Goal: Transaction & Acquisition: Purchase product/service

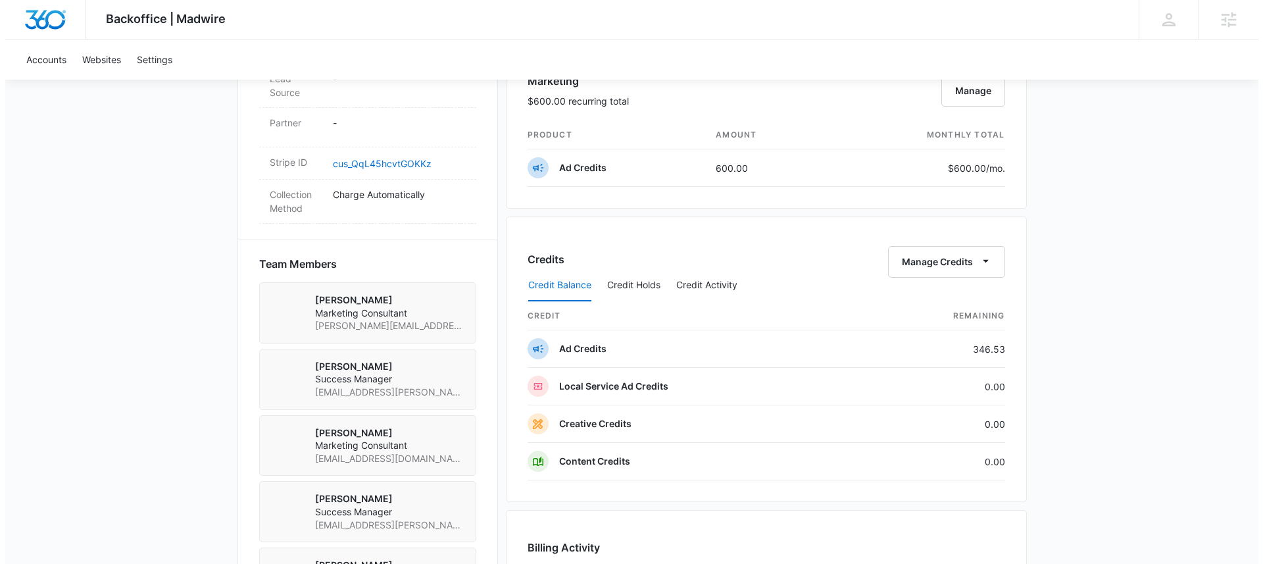
scroll to position [788, 0]
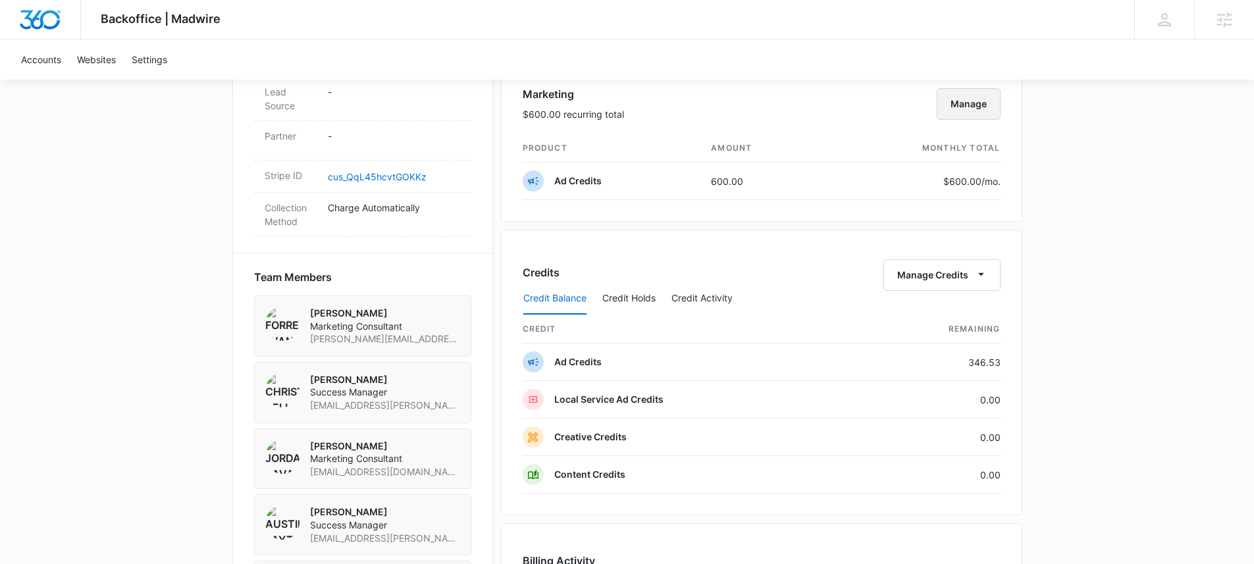
click at [956, 104] on button "Manage" at bounding box center [968, 104] width 64 height 32
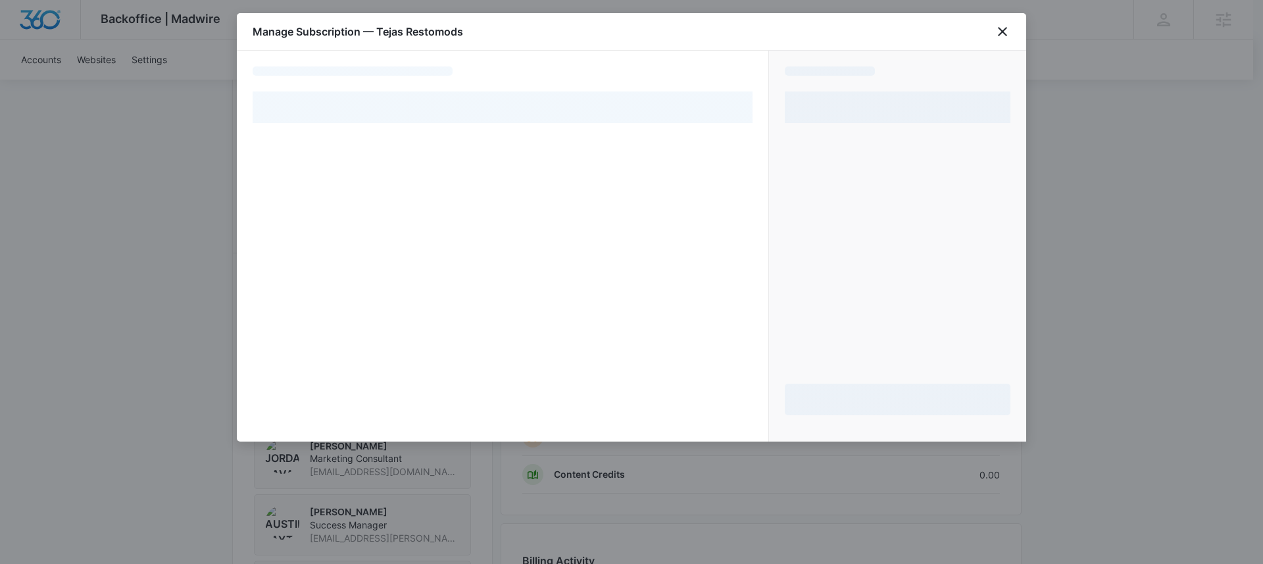
select select "pm_1QBHLLA4n8RTgNjUM7Bpn5Nj"
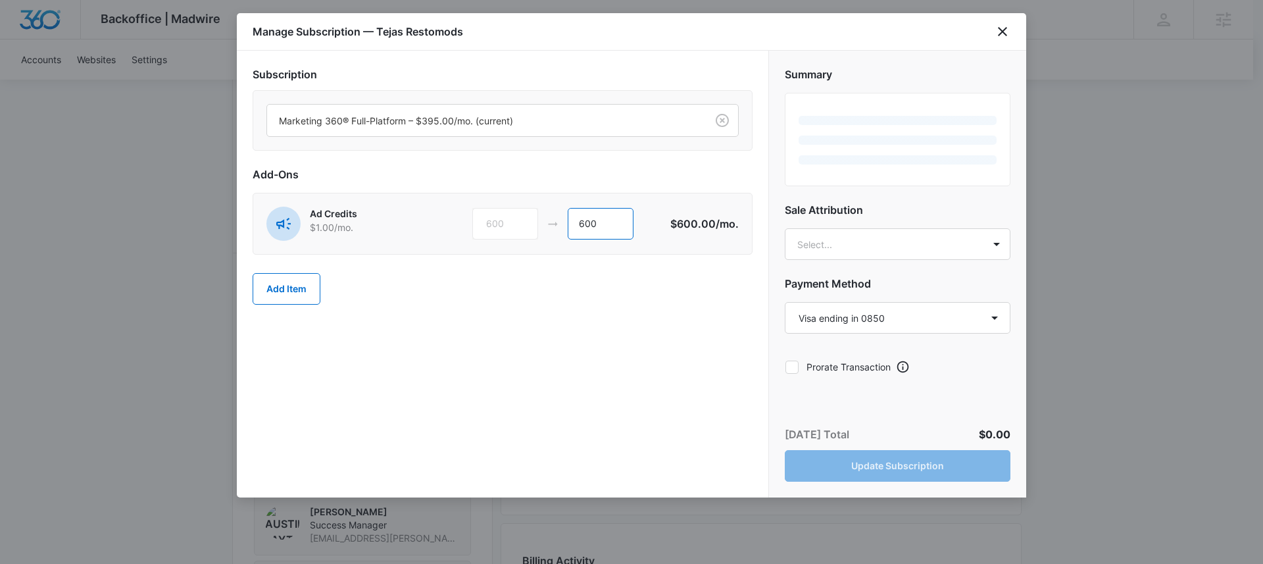
drag, startPoint x: 592, startPoint y: 226, endPoint x: 542, endPoint y: 220, distance: 49.6
click at [538, 218] on div "600 600" at bounding box center [571, 224] width 198 height 32
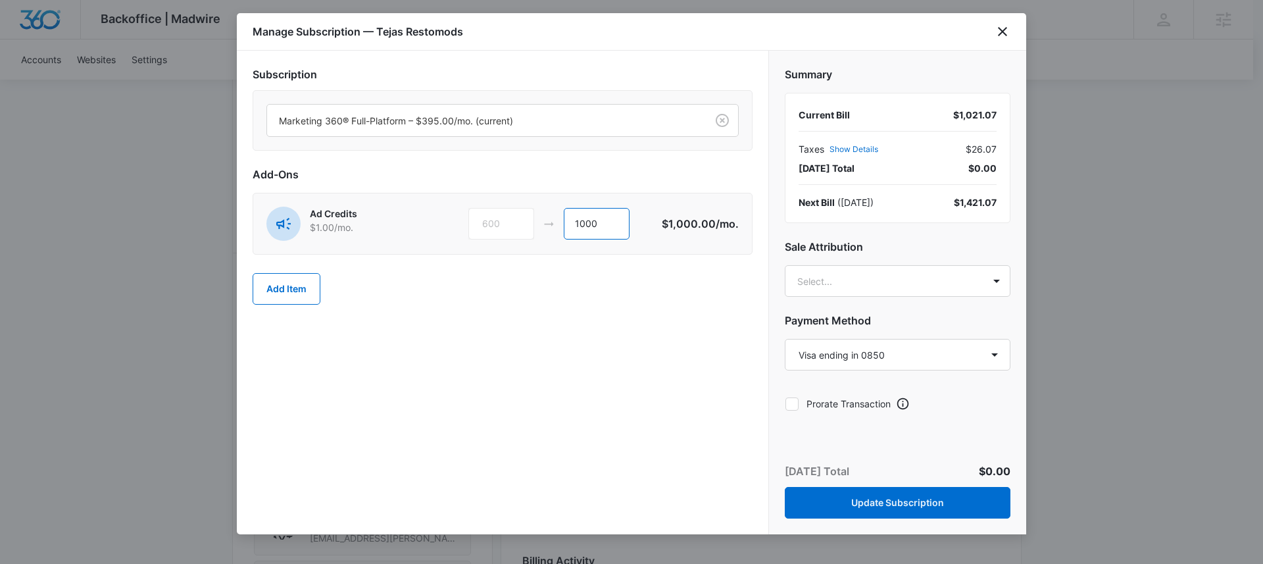
type input "1000"
click at [575, 166] on h2 "Add-Ons" at bounding box center [503, 174] width 500 height 16
click at [939, 292] on body "Backoffice | Madwire Apps Settings [PERSON_NAME] [PERSON_NAME][EMAIL_ADDRESS][P…" at bounding box center [631, 151] width 1263 height 1878
type input "[PERSON_NAME]"
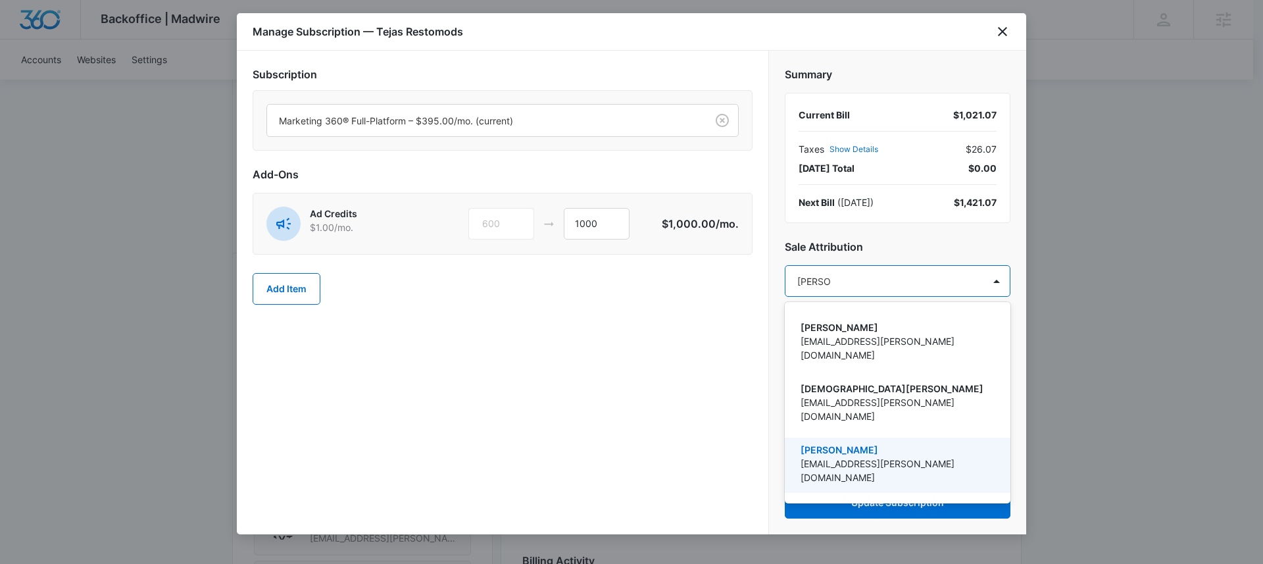
drag, startPoint x: 888, startPoint y: 431, endPoint x: 874, endPoint y: 302, distance: 129.7
click at [888, 457] on p "[EMAIL_ADDRESS][PERSON_NAME][DOMAIN_NAME]" at bounding box center [896, 471] width 191 height 28
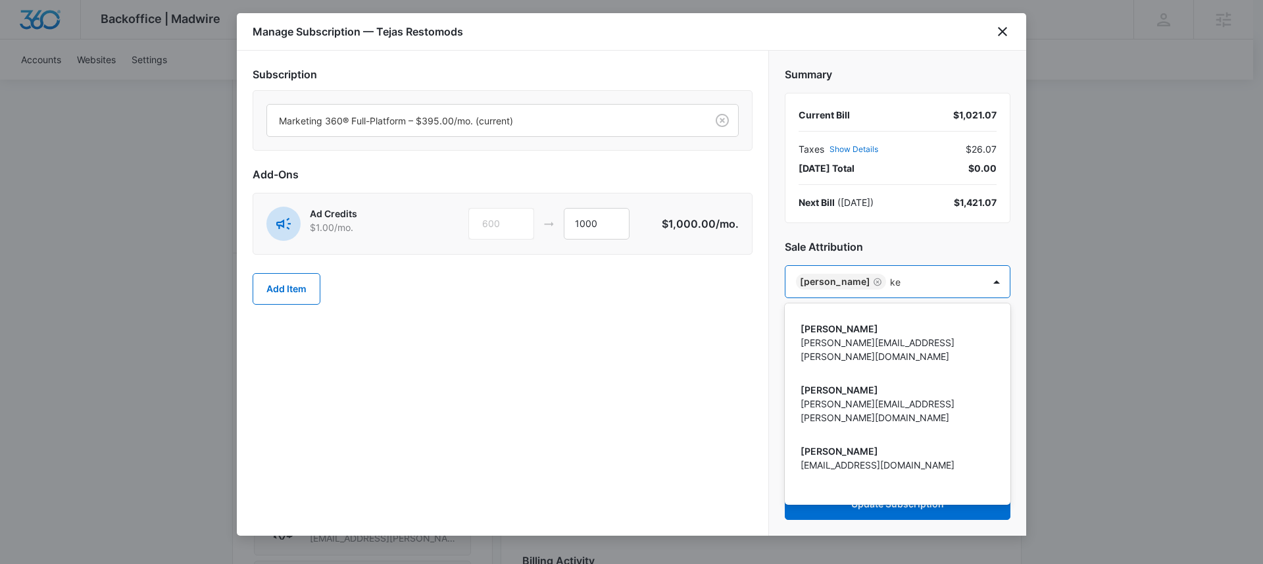
type input "k"
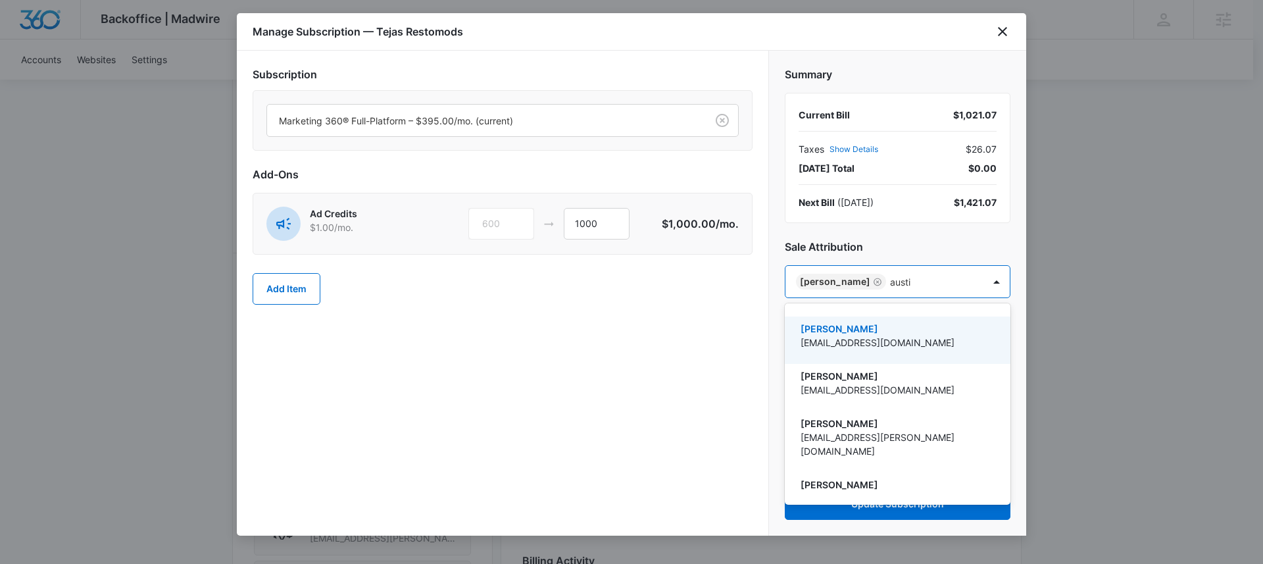
type input "austin"
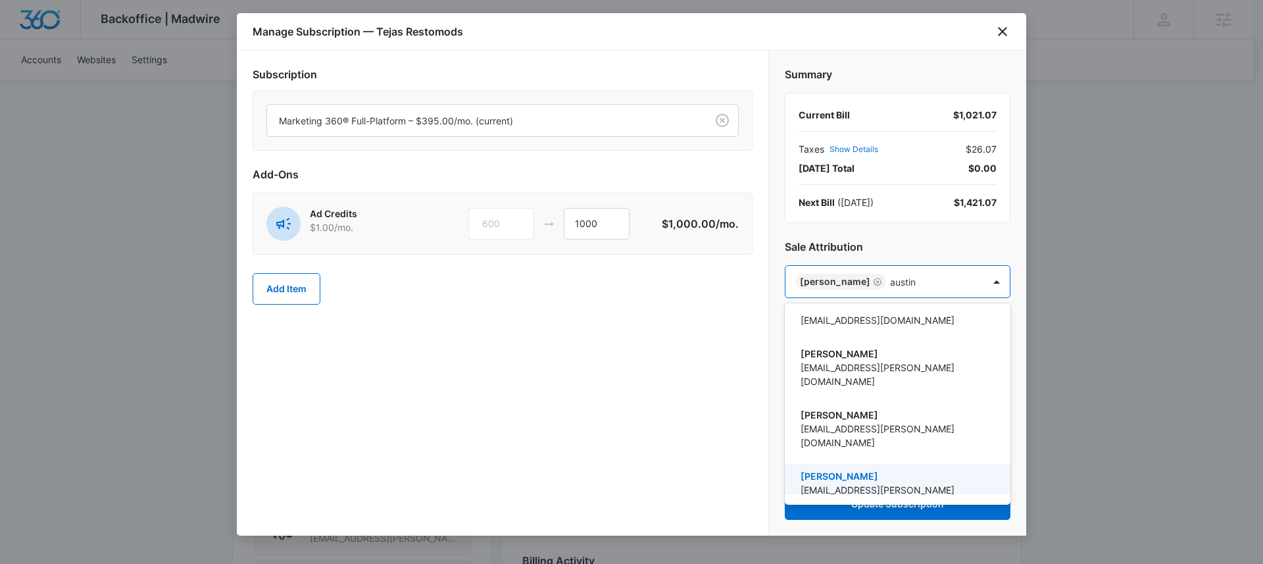
click at [857, 469] on p "[PERSON_NAME]" at bounding box center [896, 476] width 191 height 14
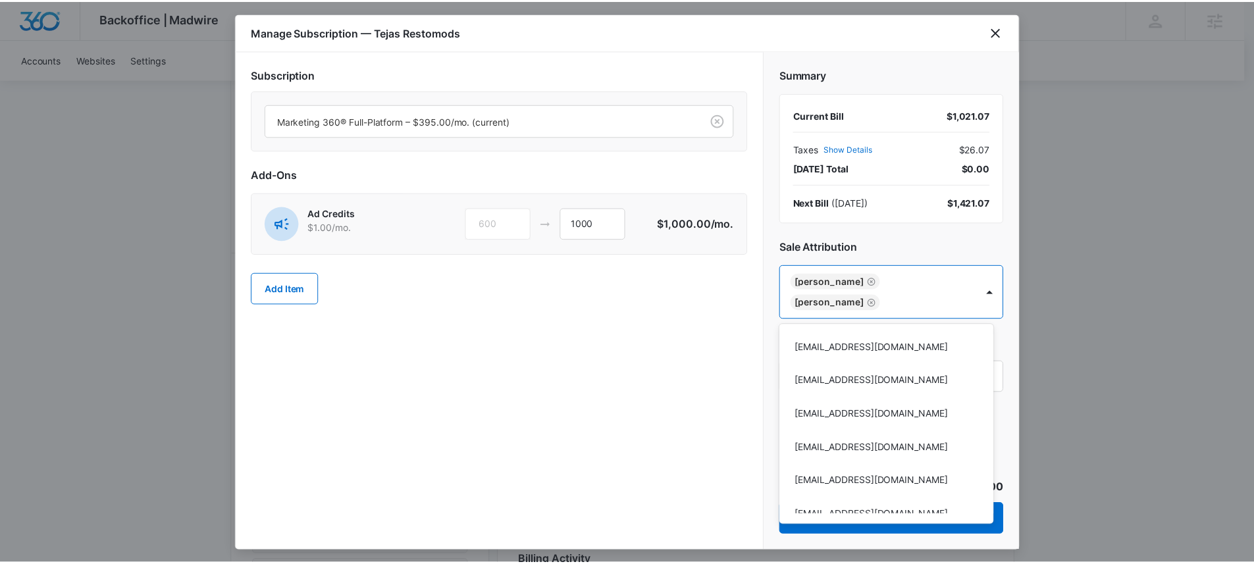
scroll to position [4012, 0]
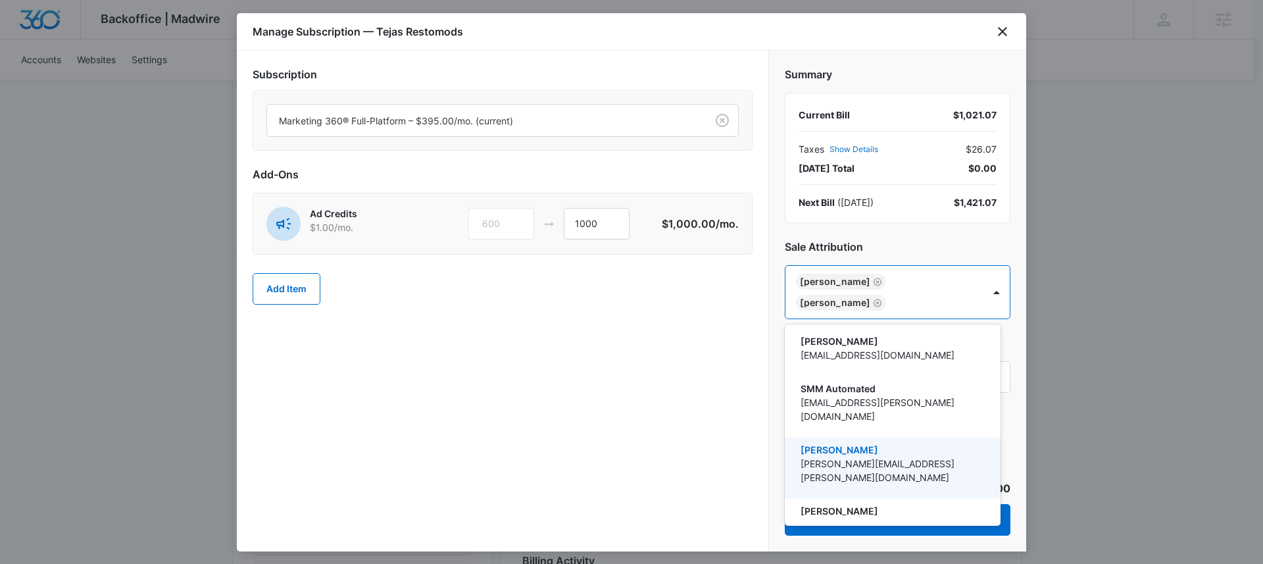
click at [583, 372] on div at bounding box center [631, 282] width 1263 height 564
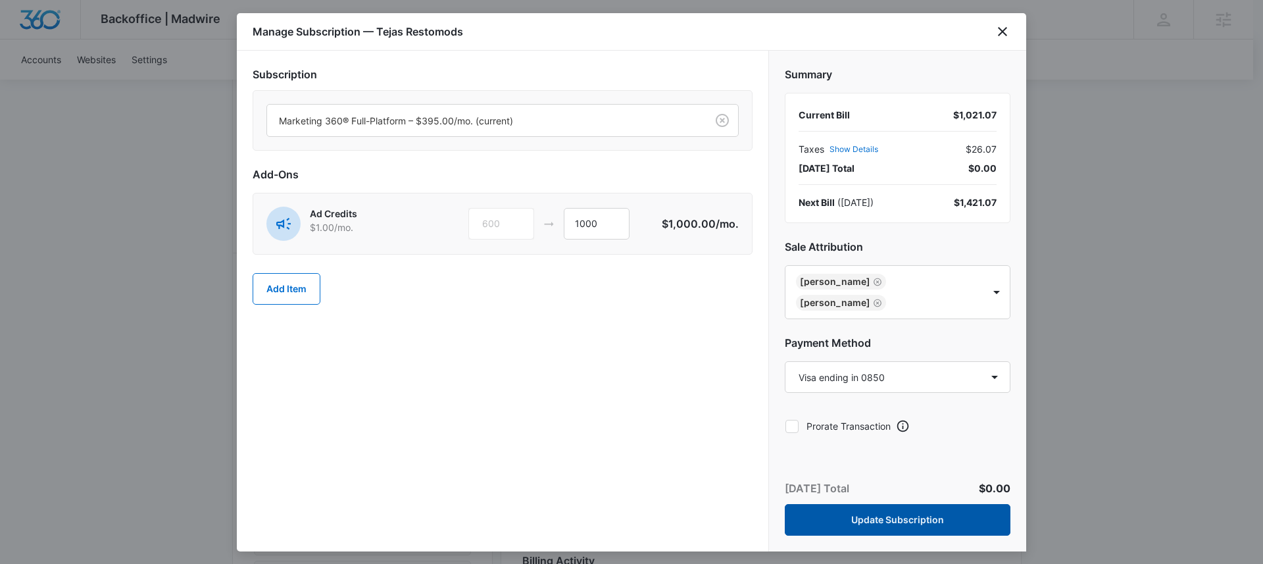
click at [903, 517] on button "Update Subscription" at bounding box center [898, 520] width 226 height 32
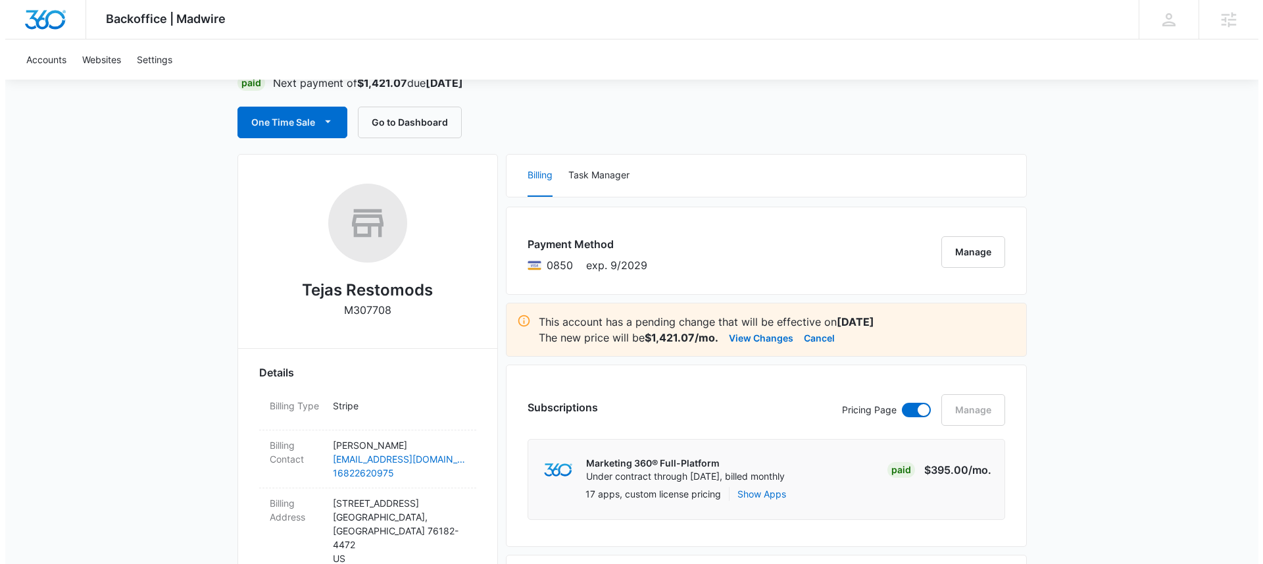
scroll to position [0, 0]
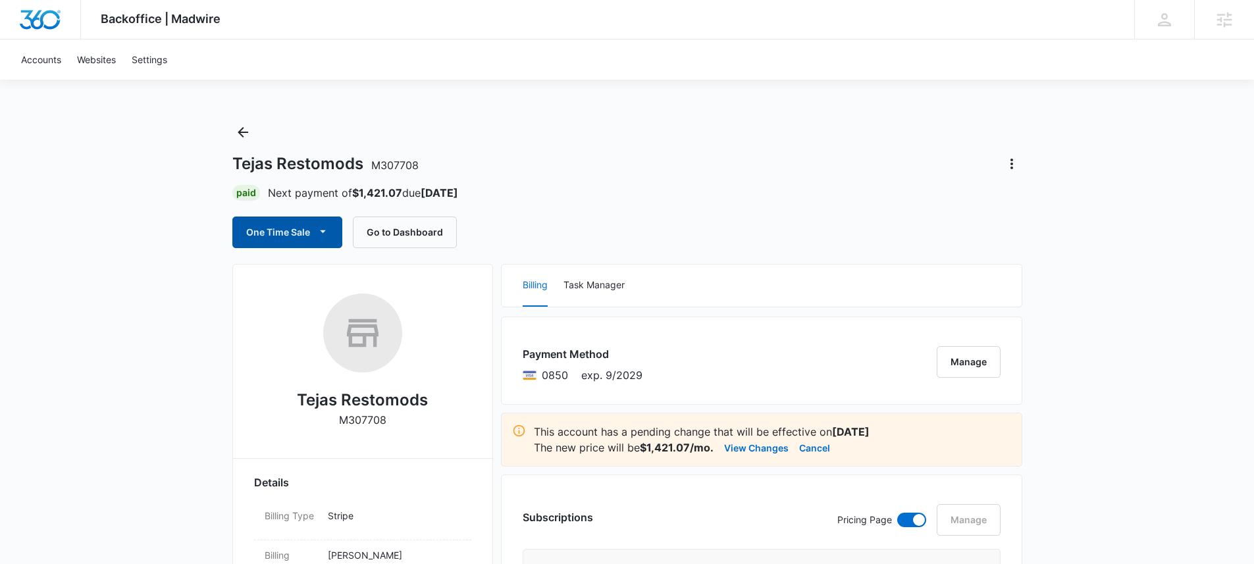
click at [284, 232] on button "One Time Sale" at bounding box center [287, 232] width 110 height 32
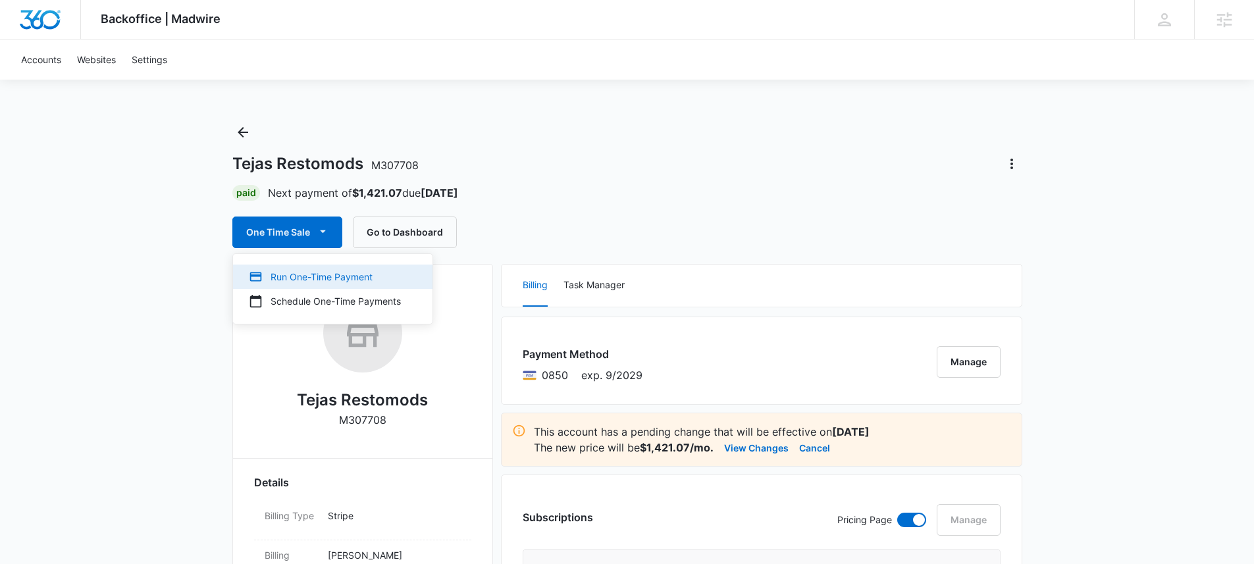
click at [318, 275] on div "Run One-Time Payment" at bounding box center [325, 277] width 152 height 14
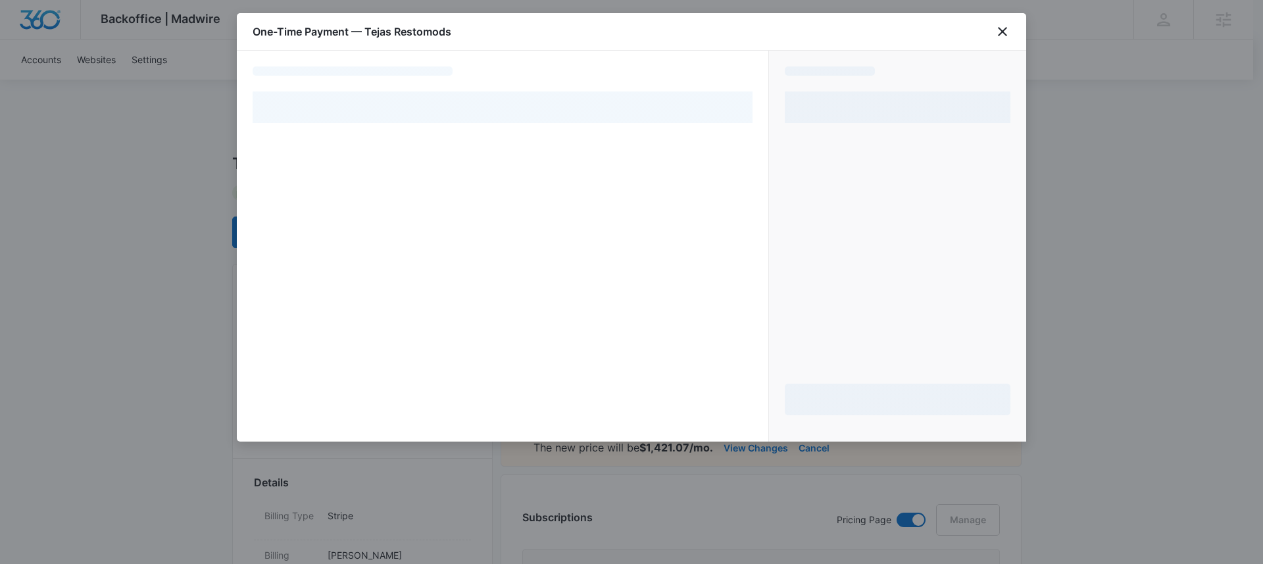
select select "pm_1QBHLLA4n8RTgNjUM7Bpn5Nj"
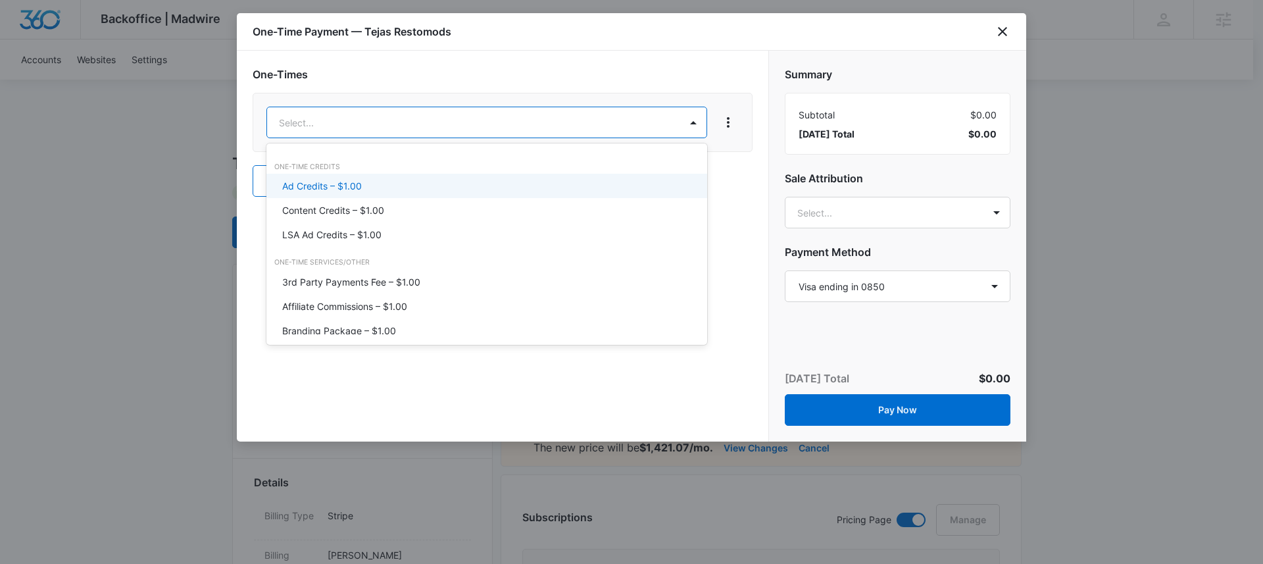
drag, startPoint x: 353, startPoint y: 184, endPoint x: 391, endPoint y: 191, distance: 38.3
click at [353, 184] on p "Ad Credits – $1.00" at bounding box center [322, 186] width 80 height 14
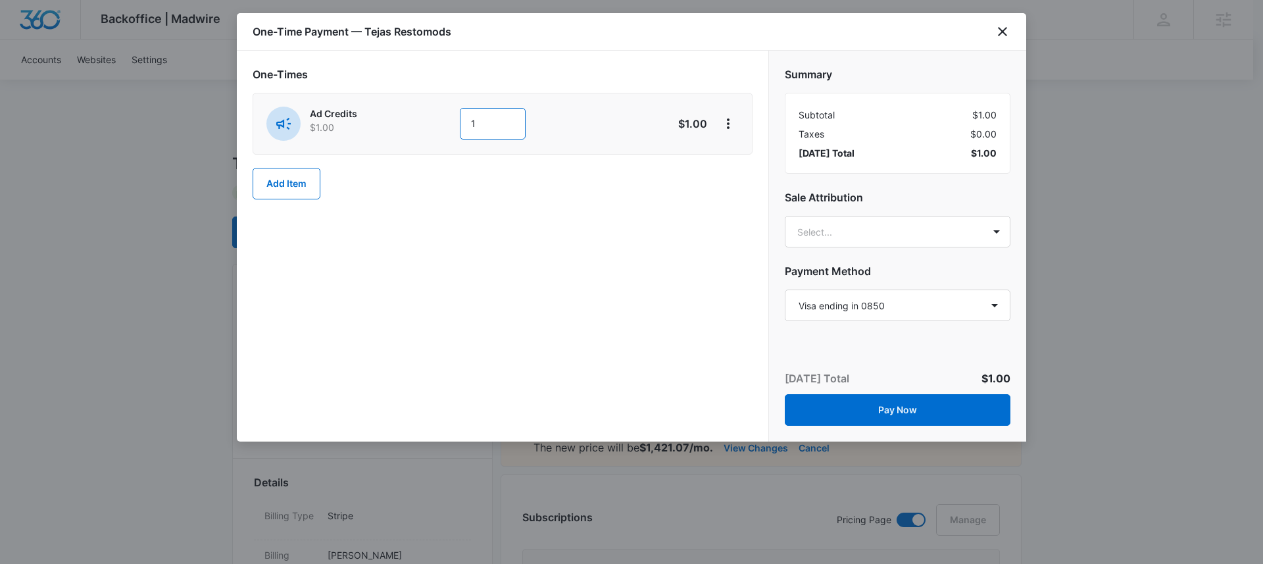
drag, startPoint x: 487, startPoint y: 122, endPoint x: 444, endPoint y: 122, distance: 43.4
click at [444, 122] on div "Ad Credits $1.00 1" at bounding box center [456, 124] width 379 height 34
type input "400"
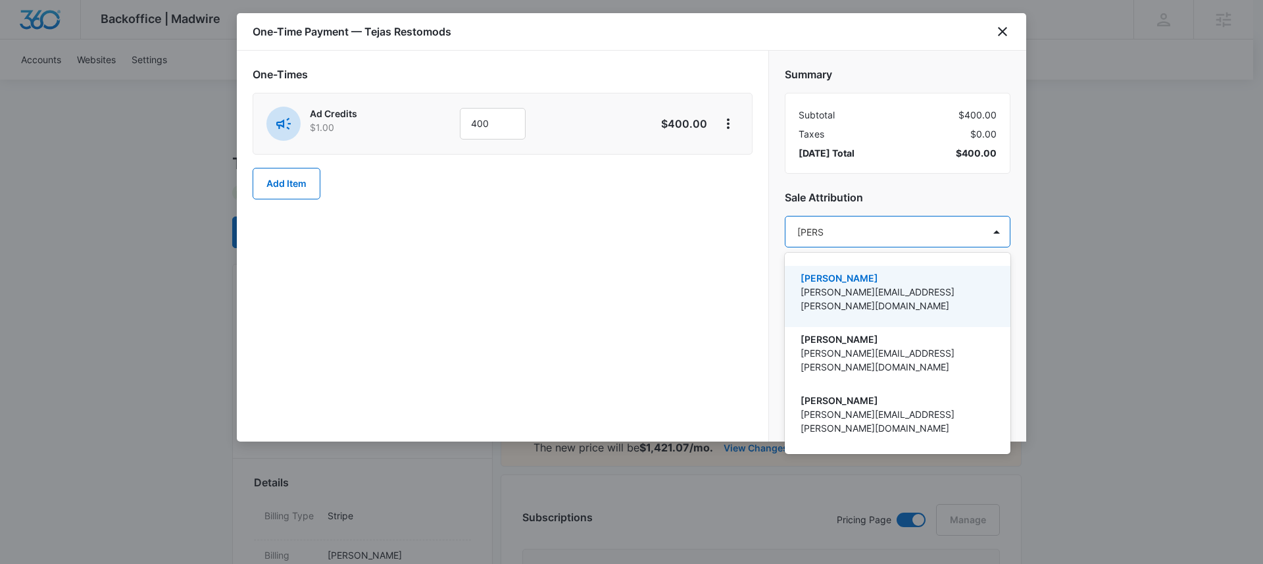
type input "[DEMOGRAPHIC_DATA]"
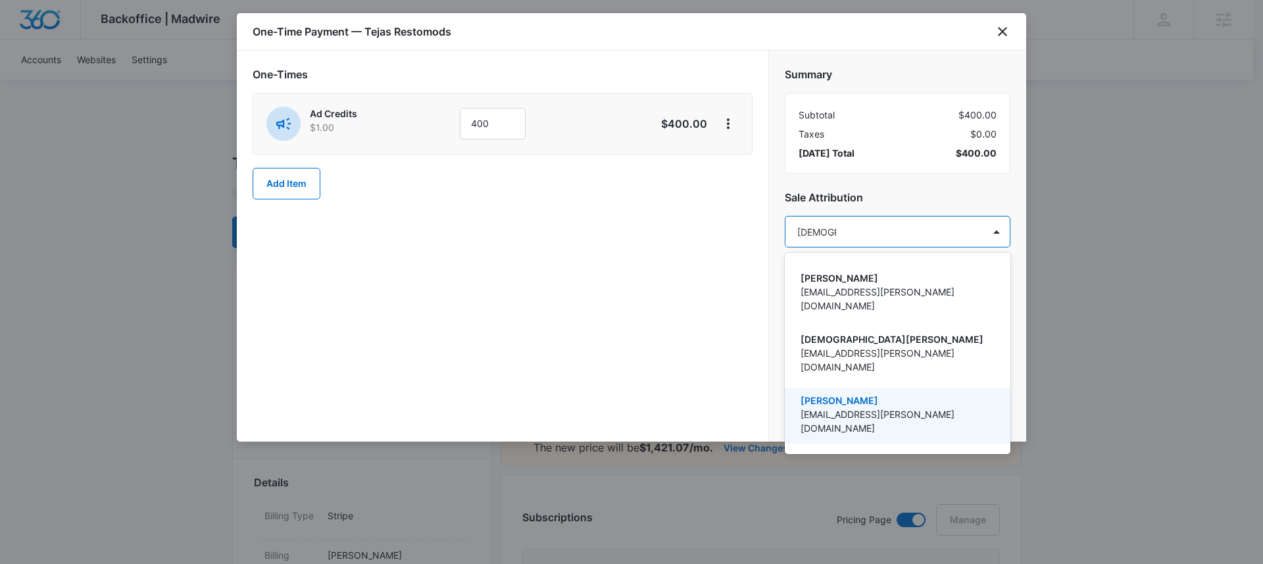
click at [852, 394] on p "[PERSON_NAME]" at bounding box center [896, 401] width 191 height 14
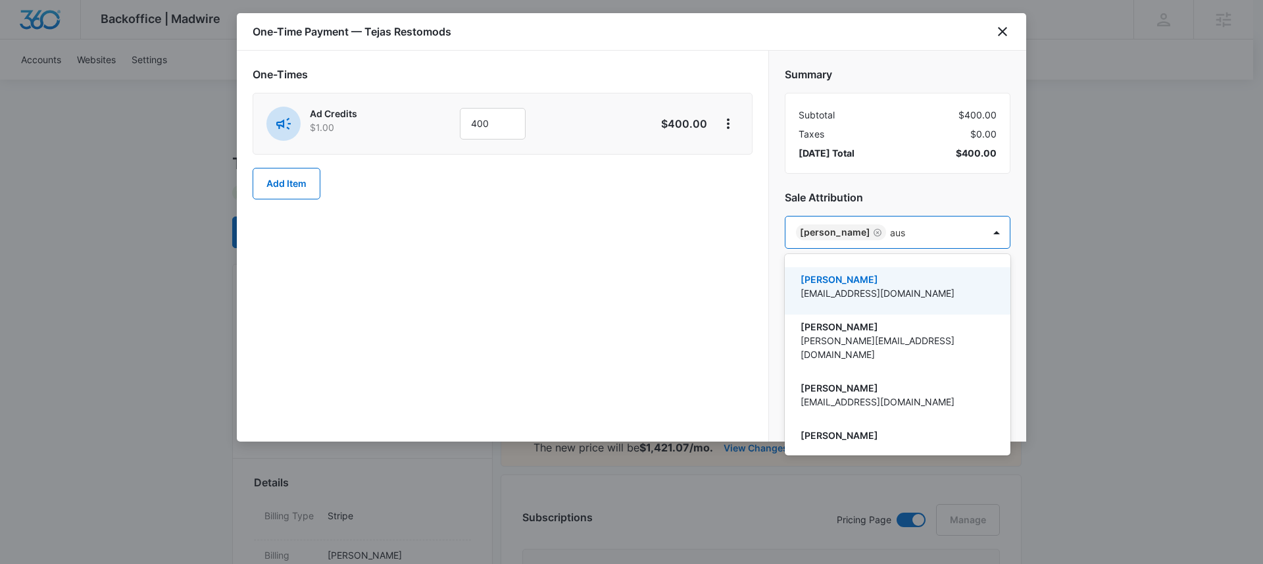
type input "aust"
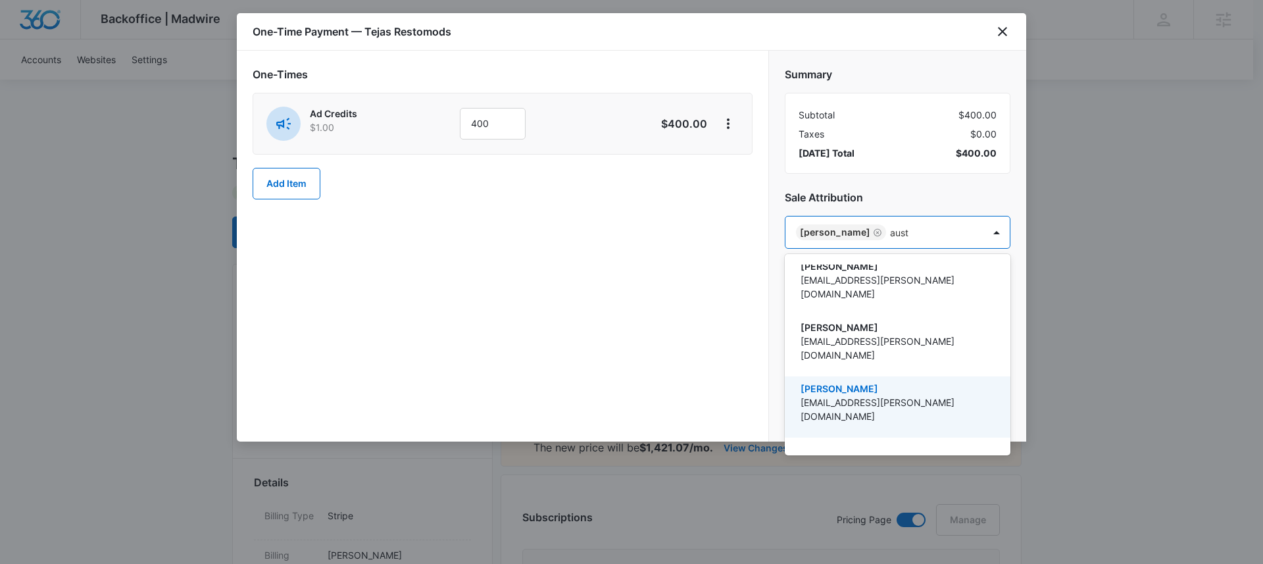
click at [860, 382] on p "[PERSON_NAME]" at bounding box center [896, 389] width 191 height 14
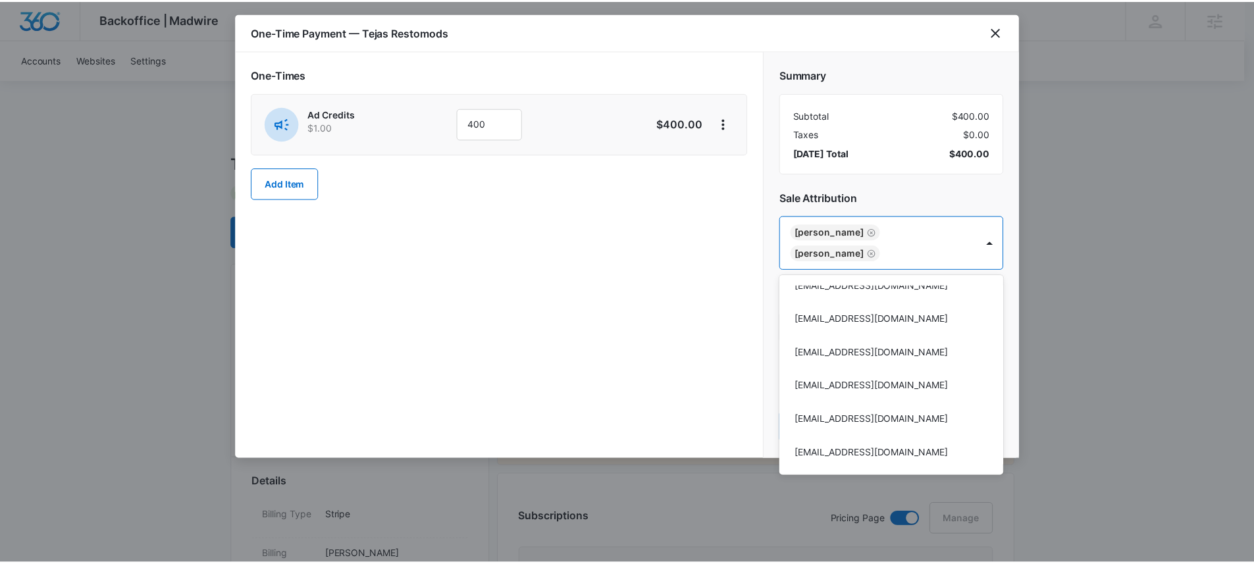
scroll to position [27716, 0]
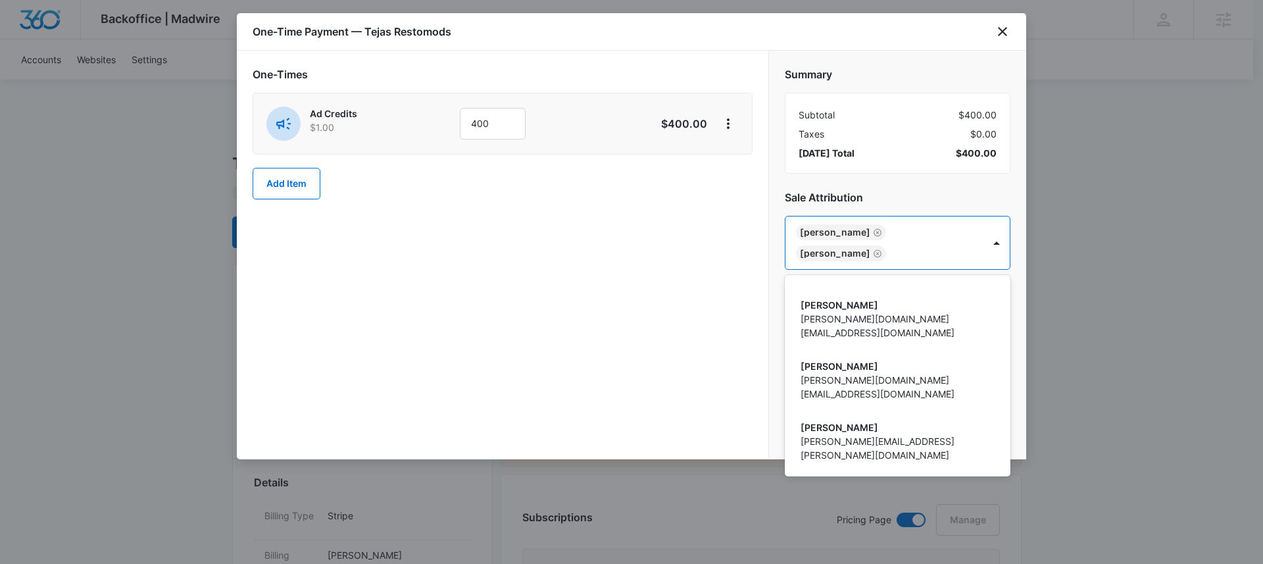
click at [694, 288] on div at bounding box center [631, 282] width 1263 height 564
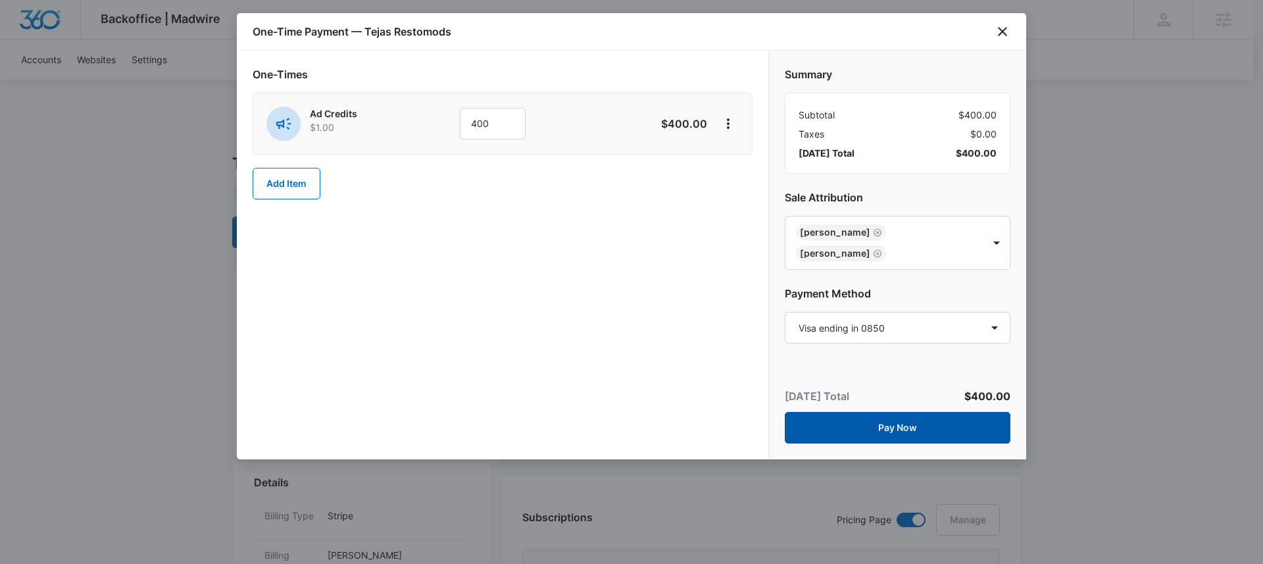
click at [898, 431] on button "Pay Now" at bounding box center [898, 428] width 226 height 32
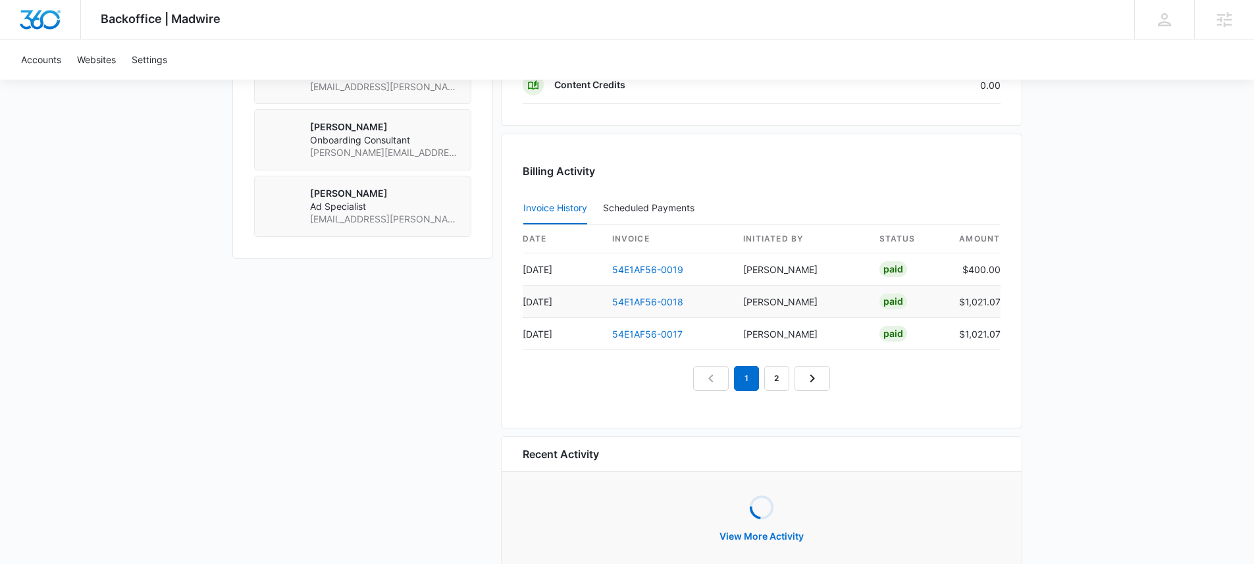
scroll to position [1274, 0]
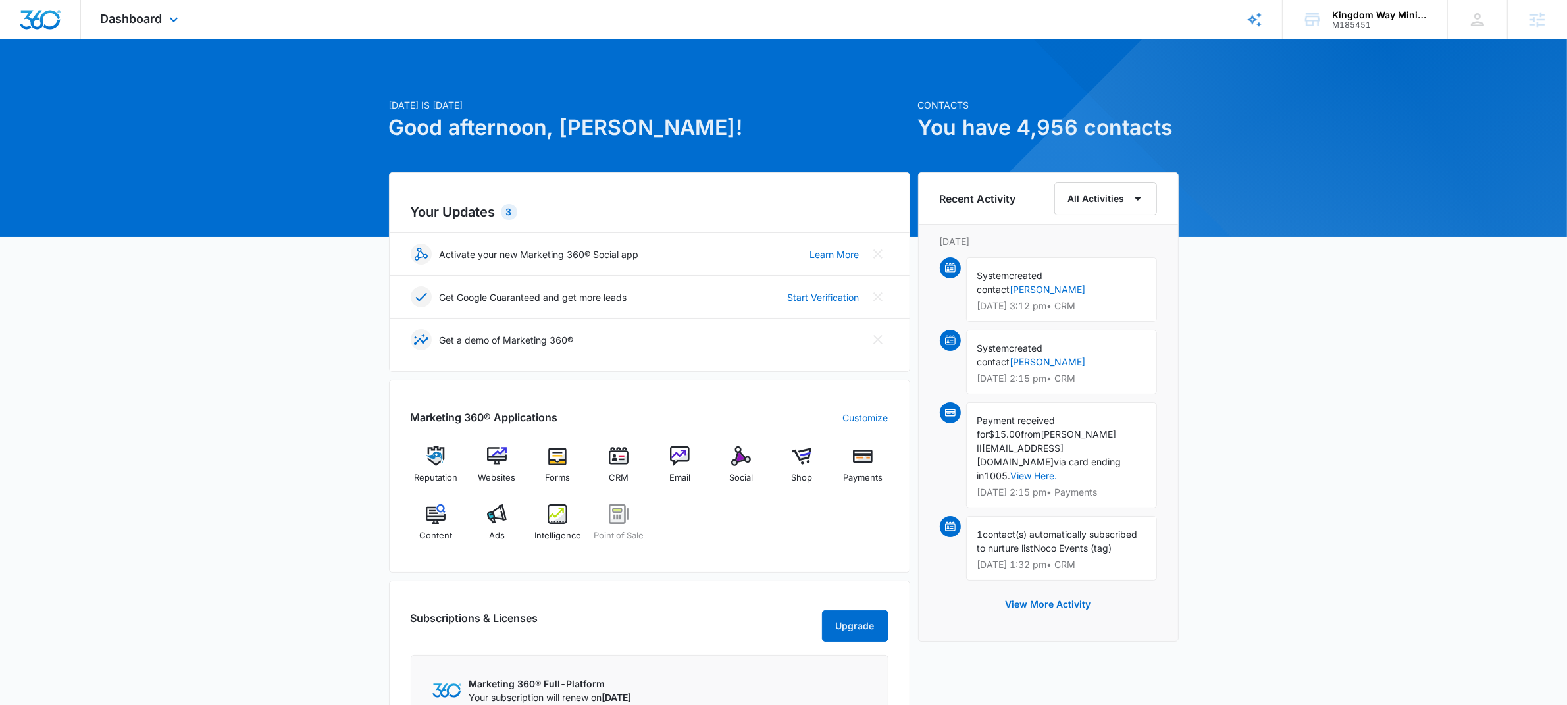
click at [123, 5] on div "Dashboard Apps Reputation Websites Forms CRM Email Social Shop Payments POS Con…" at bounding box center [141, 19] width 120 height 39
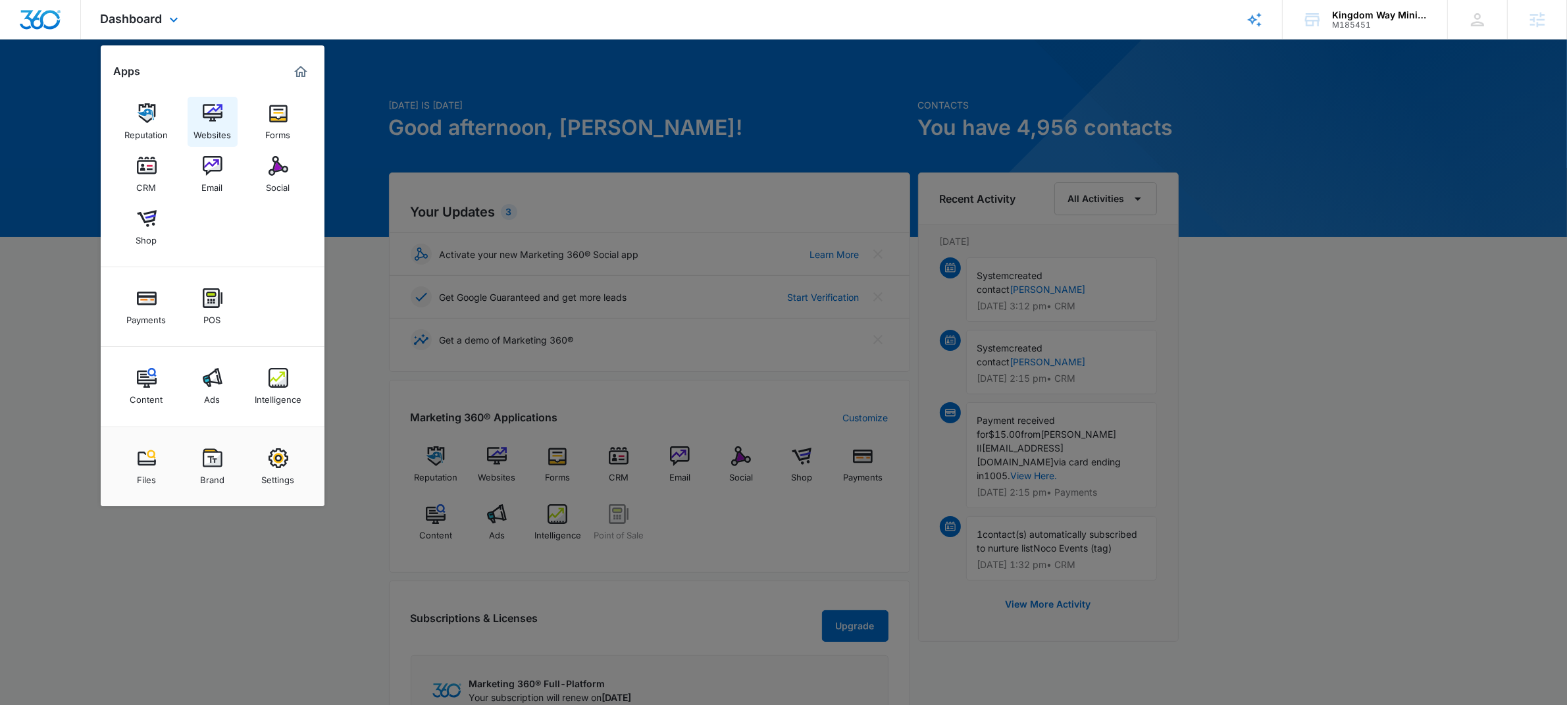
click at [211, 127] on div "Websites" at bounding box center [212, 131] width 38 height 17
